Goal: Navigation & Orientation: Understand site structure

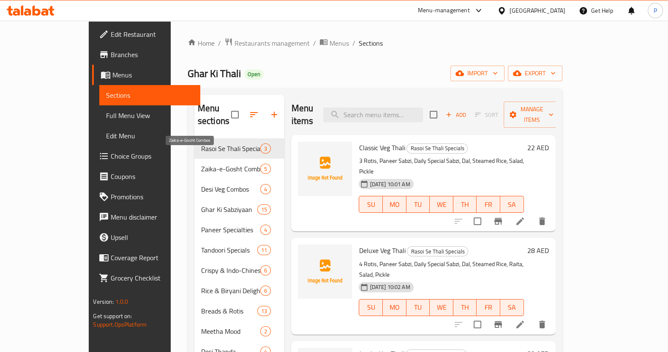
click at [201, 164] on span "Zaika-e-Gosht Combos" at bounding box center [231, 169] width 60 height 10
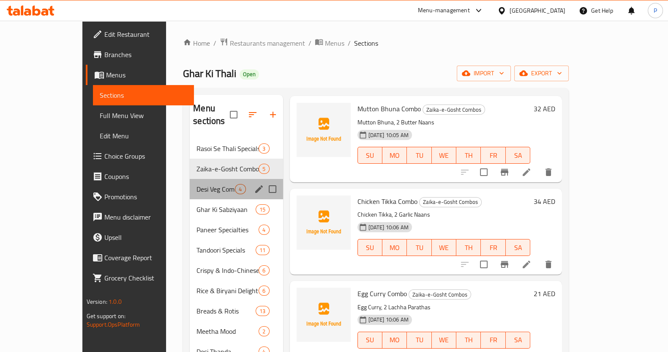
click at [190, 179] on div "Desi Veg Combos 4" at bounding box center [236, 189] width 93 height 20
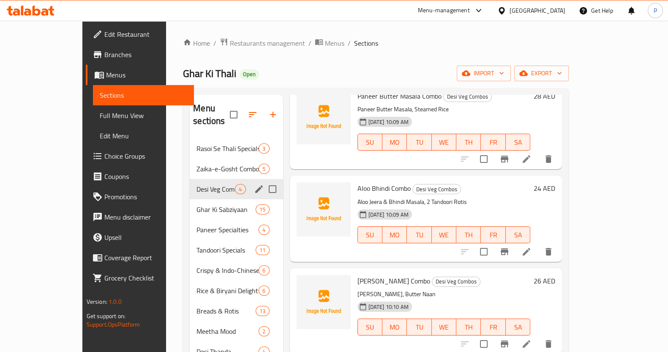
scroll to position [38, 0]
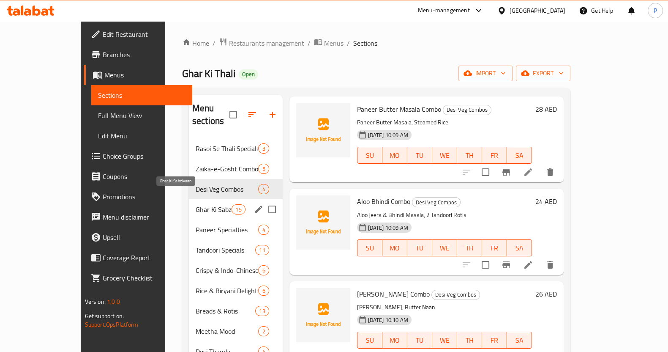
click at [189, 219] on div "Paneer Specialties 4" at bounding box center [236, 229] width 94 height 20
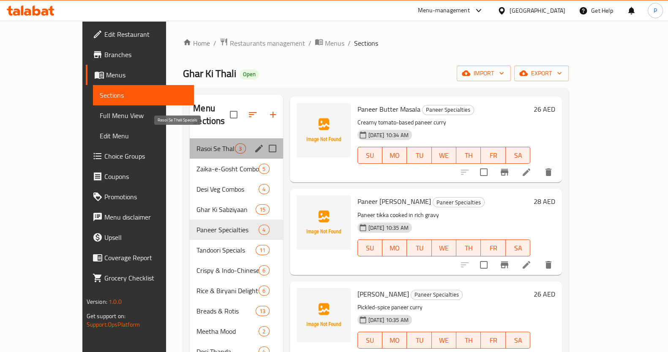
click at [197, 143] on span "Rasoi Se Thali Specials" at bounding box center [216, 148] width 38 height 10
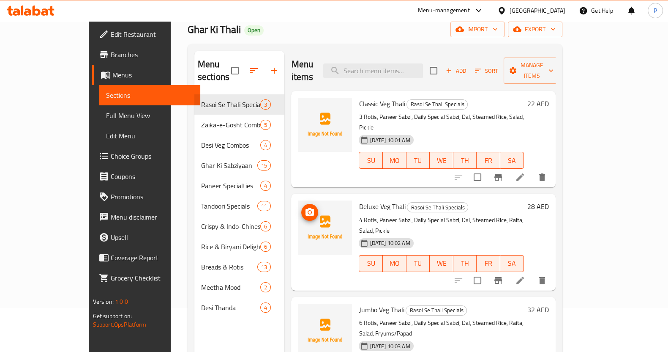
scroll to position [105, 0]
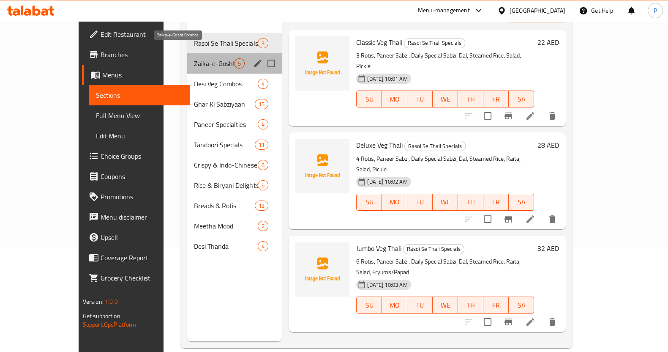
click at [194, 58] on span "Zaika-e-Gosht Combos" at bounding box center [214, 63] width 40 height 10
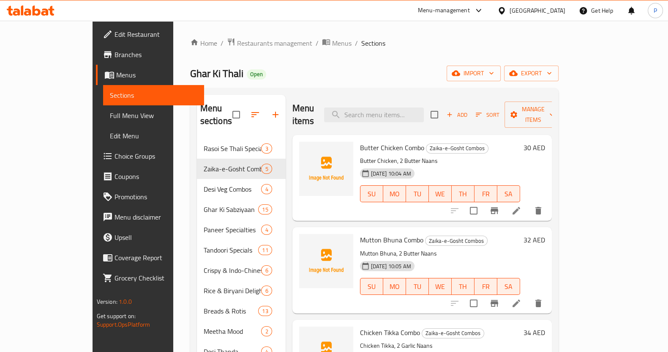
click at [103, 107] on link "Full Menu View" at bounding box center [153, 115] width 101 height 20
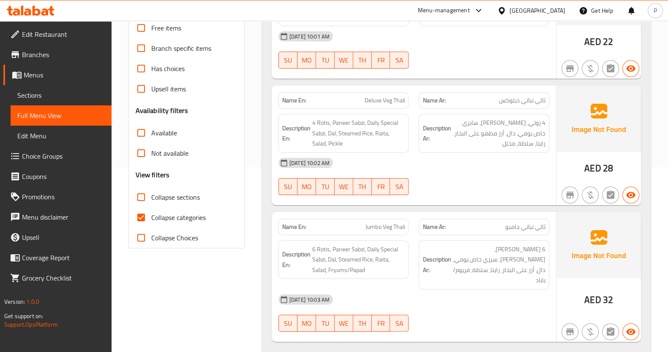
scroll to position [52, 0]
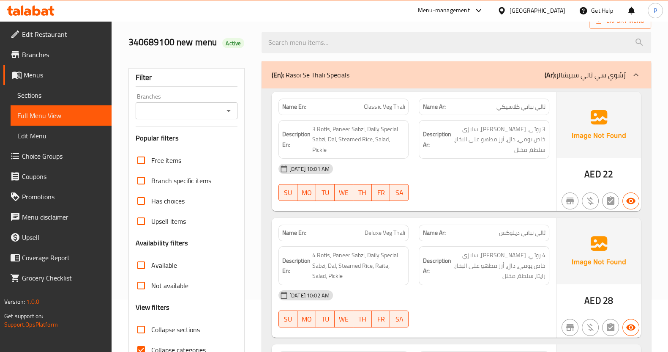
click at [42, 81] on link "Menus" at bounding box center [57, 75] width 108 height 20
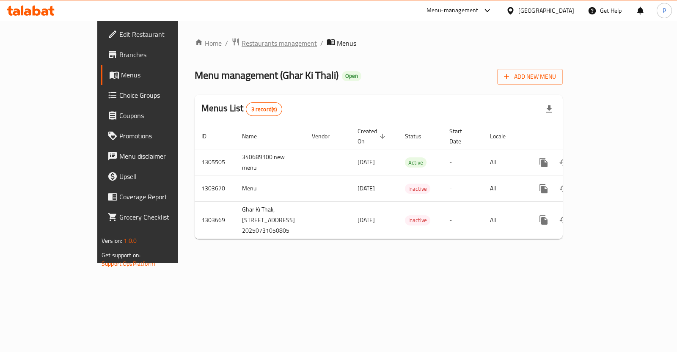
click at [241, 41] on span "Restaurants management" at bounding box center [278, 43] width 75 height 10
